Goal: Information Seeking & Learning: Learn about a topic

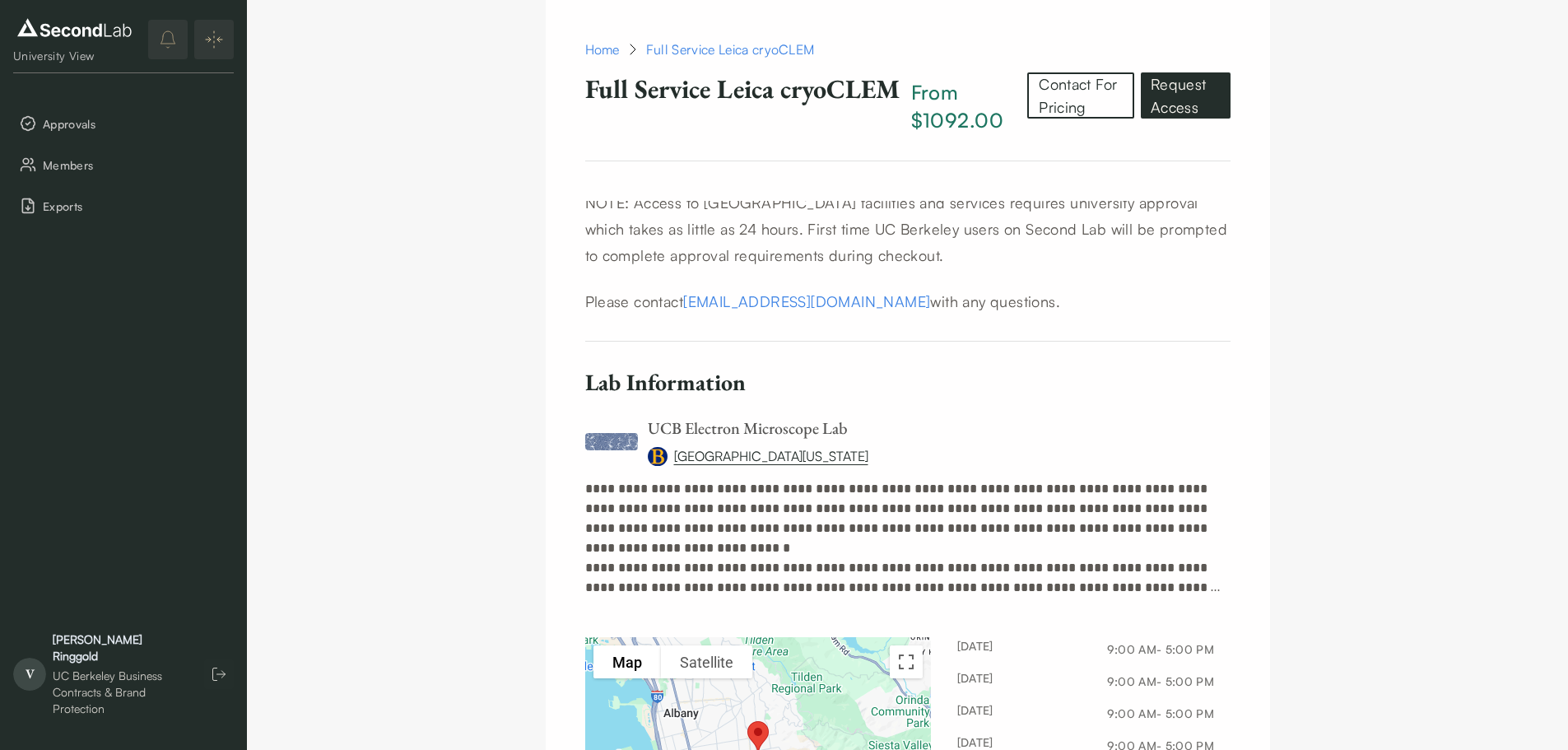
scroll to position [887, 0]
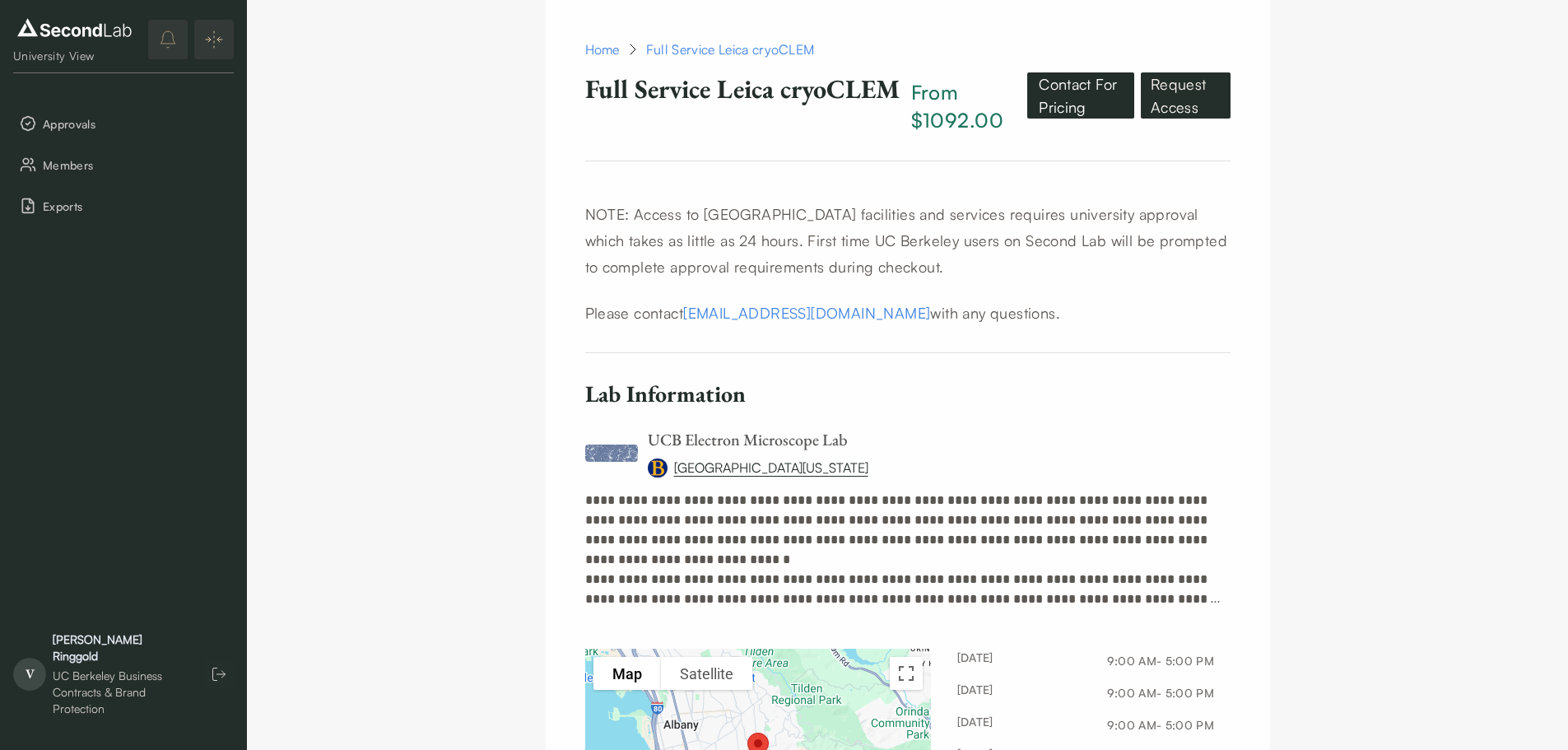
click at [1064, 114] on link "Contact For Pricing" at bounding box center [1080, 96] width 107 height 46
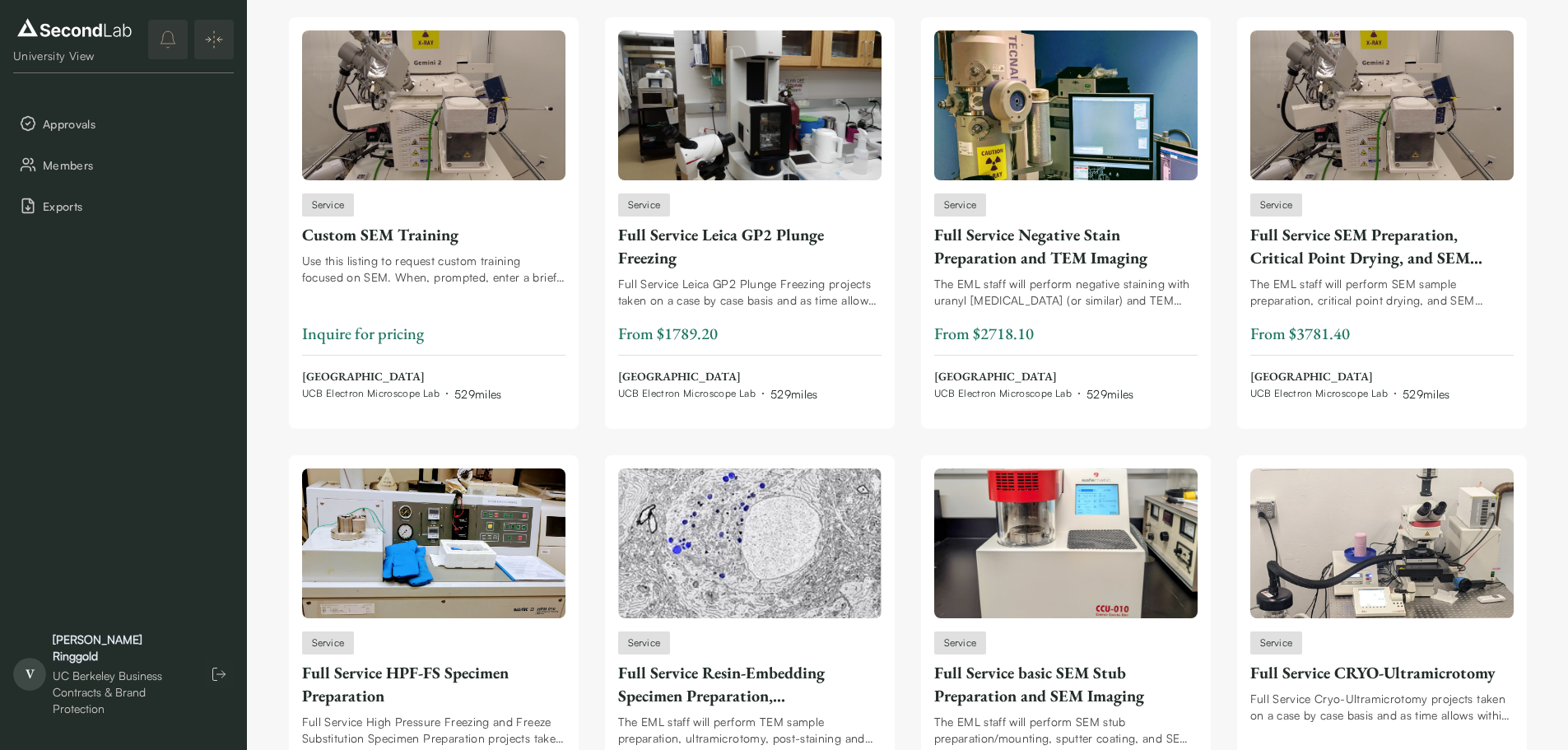
scroll to position [187, 0]
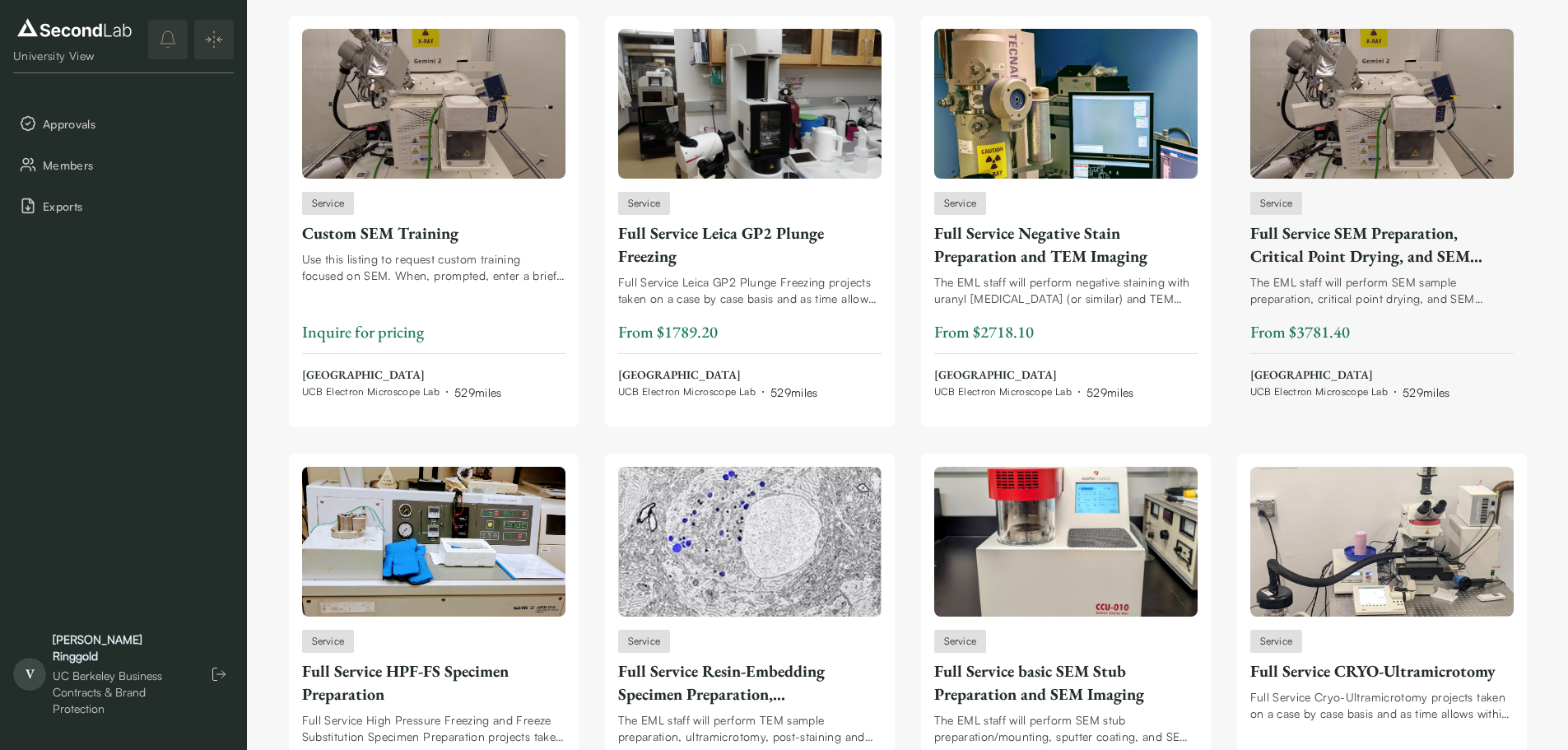
click at [1345, 280] on div "The EML staff will perform SEM sample preparation, critical point drying, and S…" at bounding box center [1382, 290] width 264 height 33
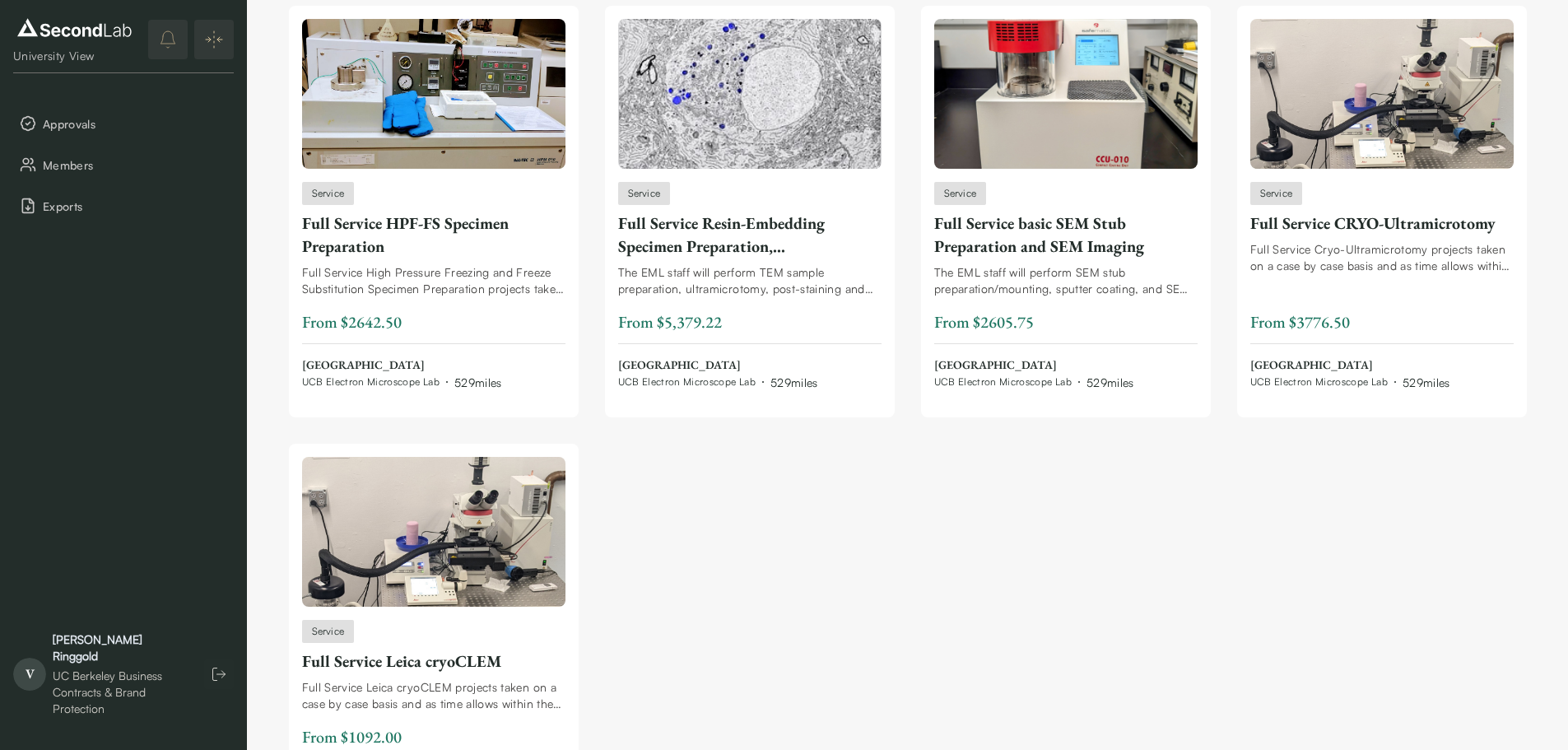
scroll to position [594, 0]
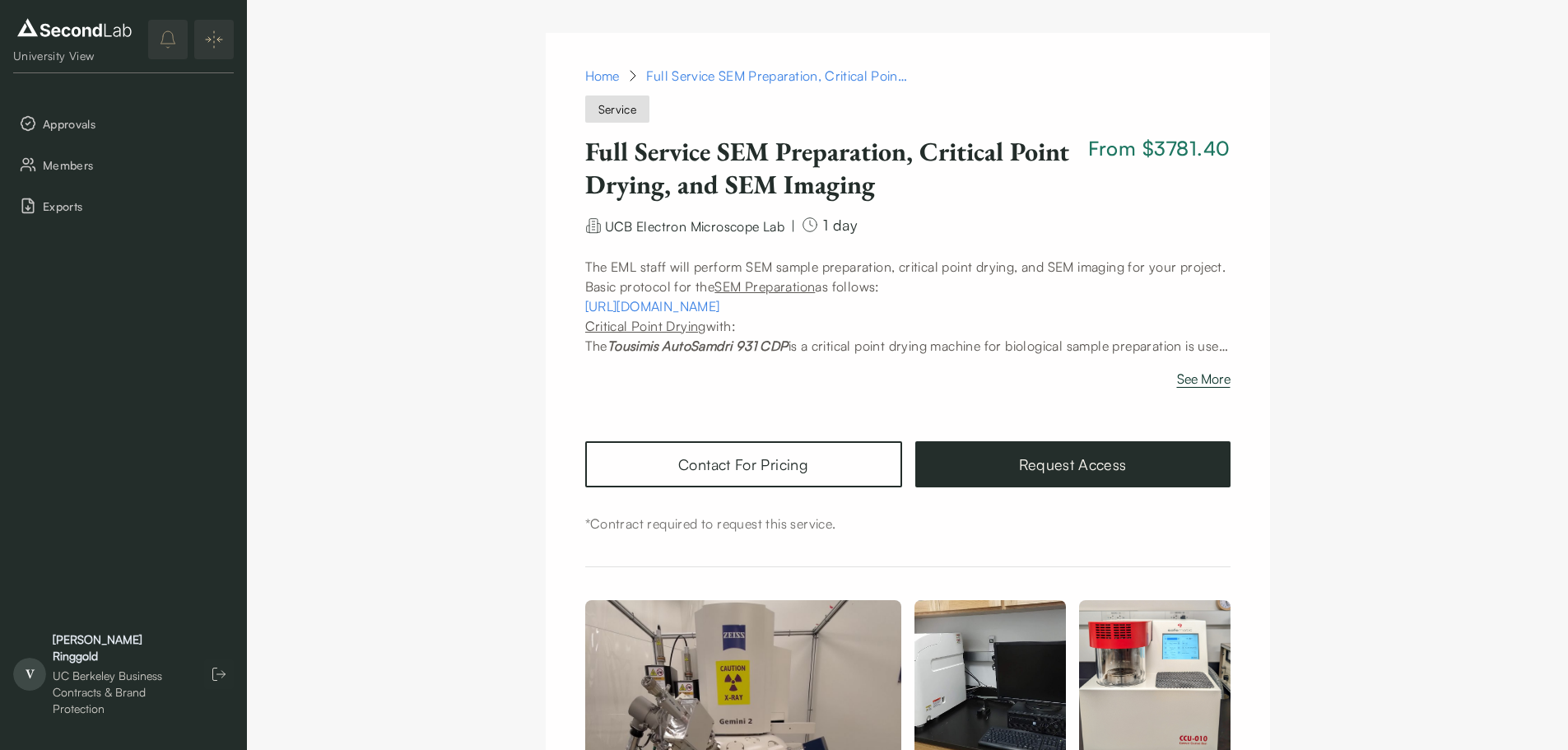
click at [1203, 375] on button "See More" at bounding box center [1204, 382] width 54 height 27
